Goal: Task Accomplishment & Management: Use online tool/utility

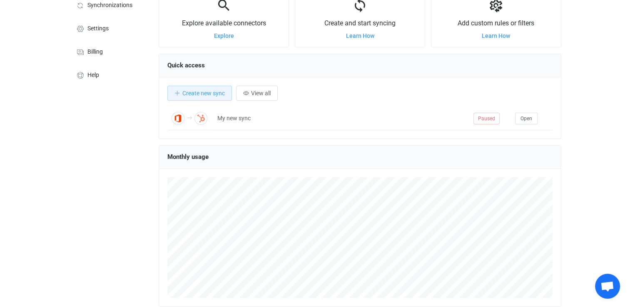
scroll to position [42, 0]
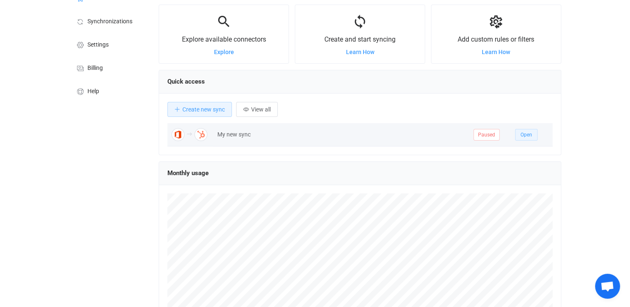
click at [533, 136] on button "Open" at bounding box center [526, 135] width 22 height 12
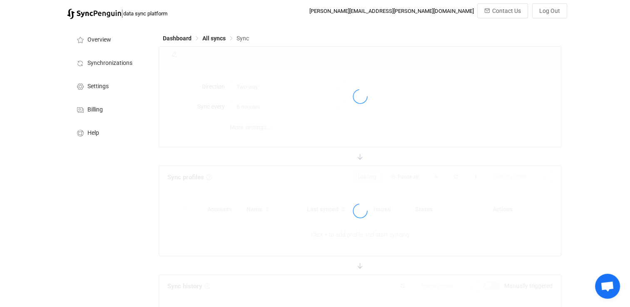
type input "Office 365 → HubSpot"
type input "10 minutes"
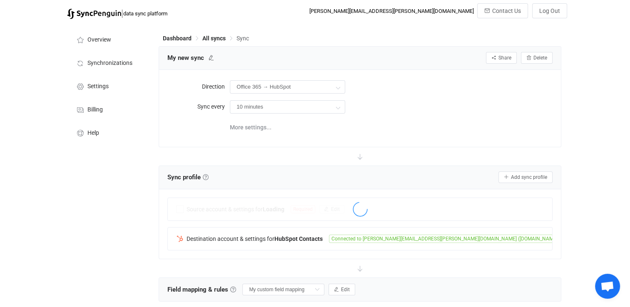
click at [335, 162] on div at bounding box center [360, 156] width 402 height 18
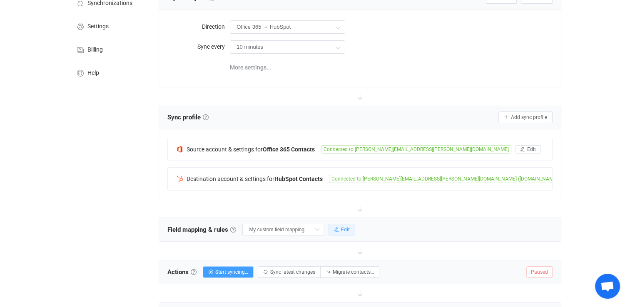
scroll to position [166, 0]
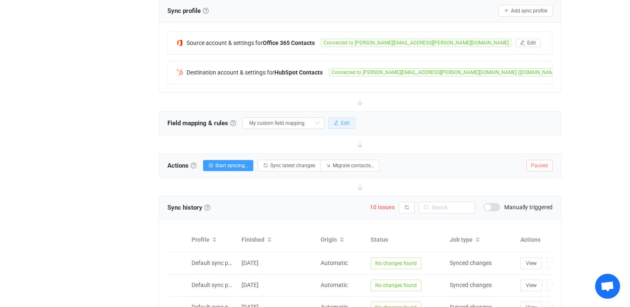
click at [339, 122] on icon "button" at bounding box center [336, 123] width 5 height 5
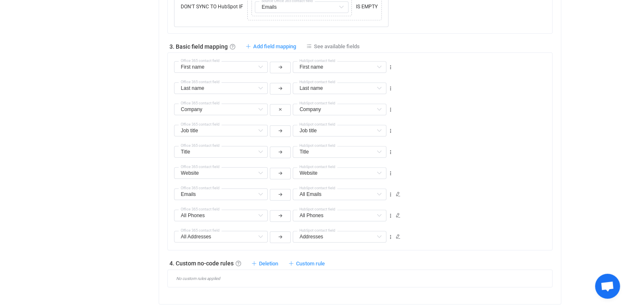
scroll to position [416, 0]
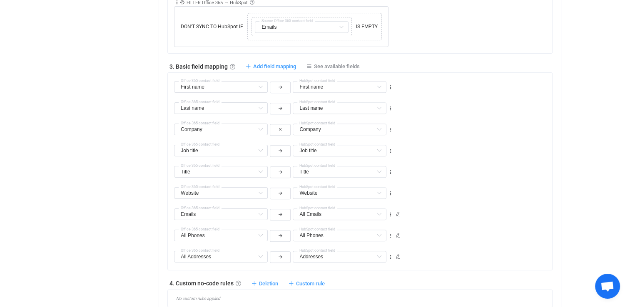
click at [74, 114] on div "Overview Synchronizations Settings Billing Help" at bounding box center [109, 161] width 92 height 1108
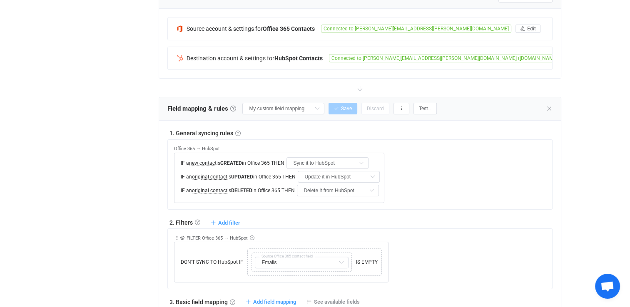
scroll to position [166, 0]
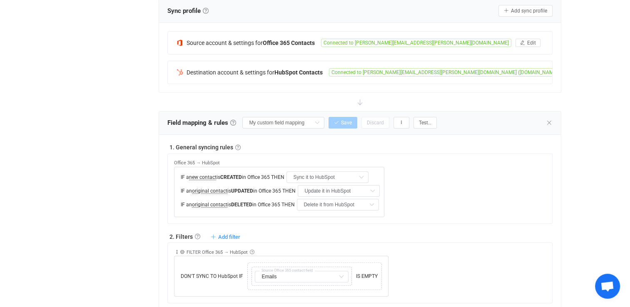
click at [524, 160] on div "HubSpot → Office 365 IF a new contact is CREATED in HubSpot THEN Sync it to Off…" at bounding box center [362, 185] width 377 height 63
